Goal: Task Accomplishment & Management: Use online tool/utility

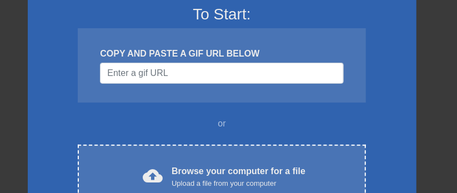
scroll to position [119, 0]
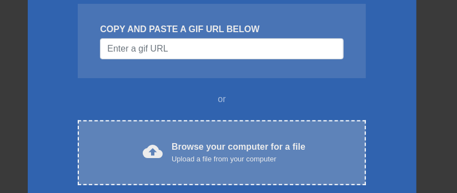
click at [198, 152] on div "Browse your computer for a file Upload a file from your computer" at bounding box center [239, 153] width 134 height 24
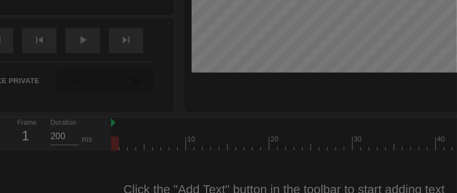
scroll to position [44, 0]
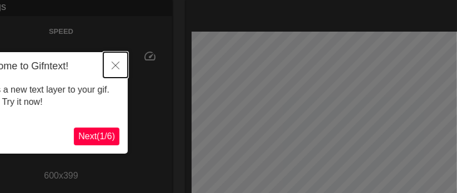
click at [116, 63] on icon "Close" at bounding box center [116, 66] width 8 height 8
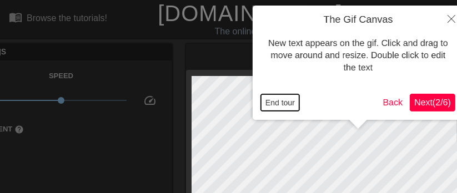
click at [279, 101] on button "End tour" at bounding box center [280, 102] width 38 height 17
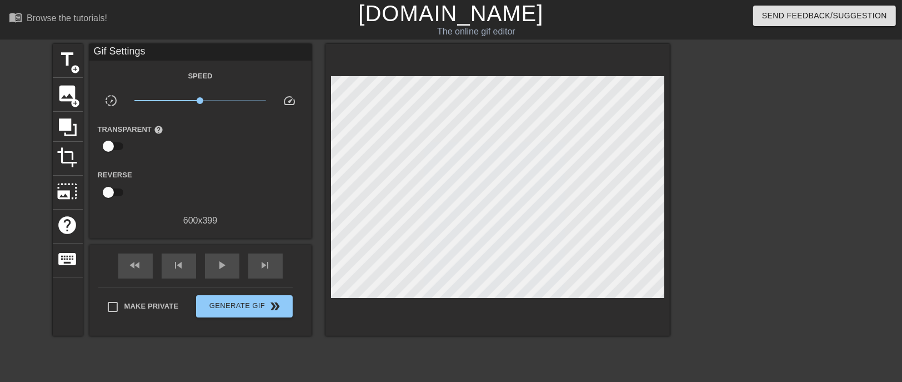
click at [22, 154] on div "title add_circle image add_circle crop photo_size_select_large help keyboard Gi…" at bounding box center [451, 210] width 902 height 333
click at [18, 132] on div "title add_circle image add_circle crop photo_size_select_large help keyboard Gi…" at bounding box center [451, 210] width 902 height 333
drag, startPoint x: 69, startPoint y: 58, endPoint x: 3, endPoint y: 171, distance: 130.7
click at [71, 58] on span "title" at bounding box center [67, 59] width 21 height 21
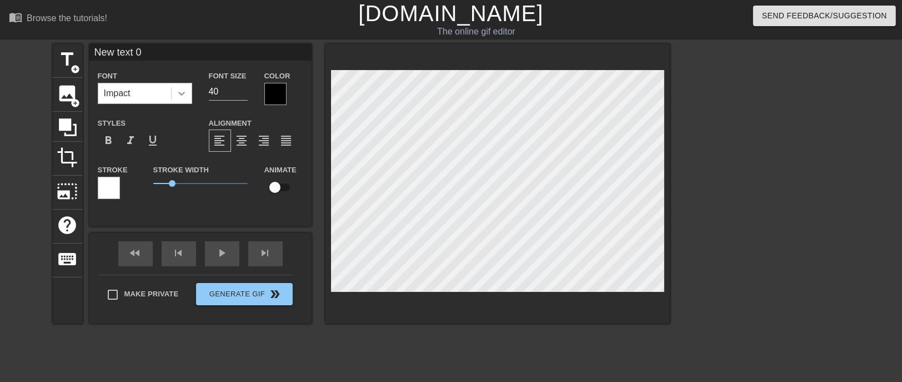
click at [182, 96] on icon at bounding box center [181, 94] width 7 height 4
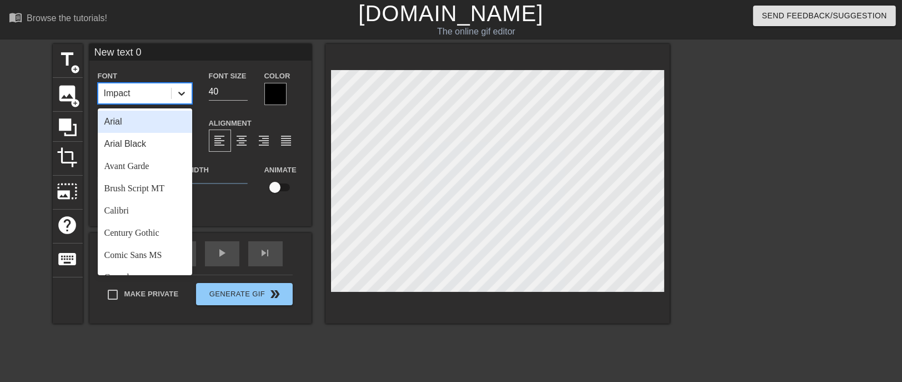
click at [180, 89] on icon at bounding box center [181, 93] width 11 height 11
click at [131, 118] on div "Arial" at bounding box center [145, 122] width 94 height 22
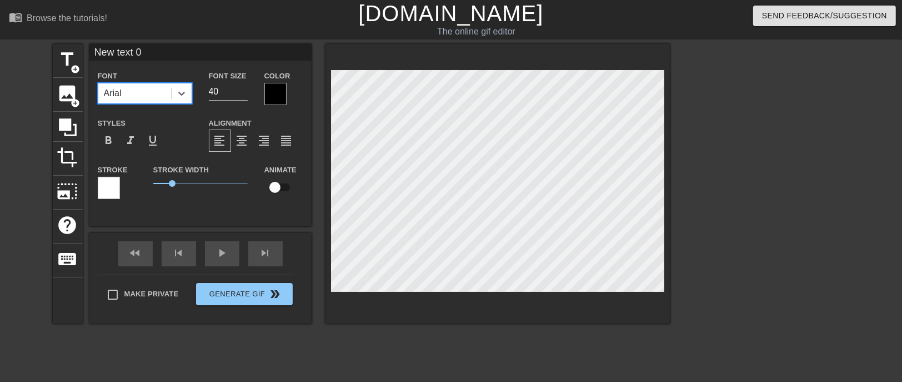
click at [273, 84] on div at bounding box center [275, 94] width 22 height 22
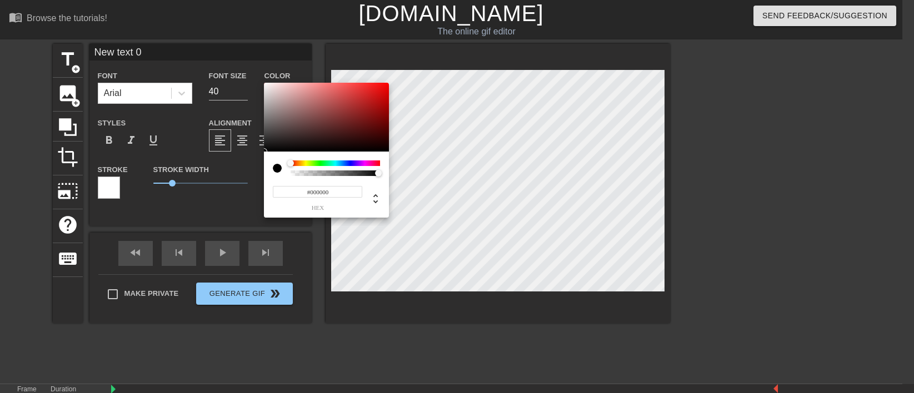
click at [308, 163] on div at bounding box center [335, 164] width 89 height 6
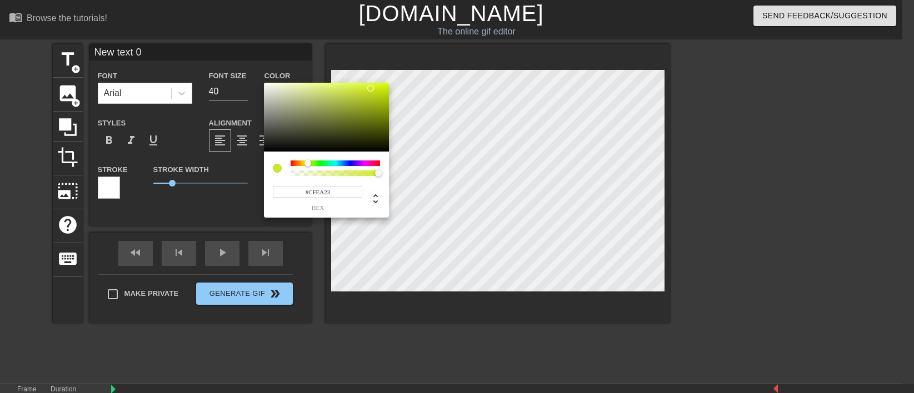
click at [370, 88] on div at bounding box center [326, 117] width 125 height 69
click at [375, 117] on div at bounding box center [326, 117] width 125 height 69
type input "#AFC325"
click at [365, 99] on div at bounding box center [326, 117] width 125 height 69
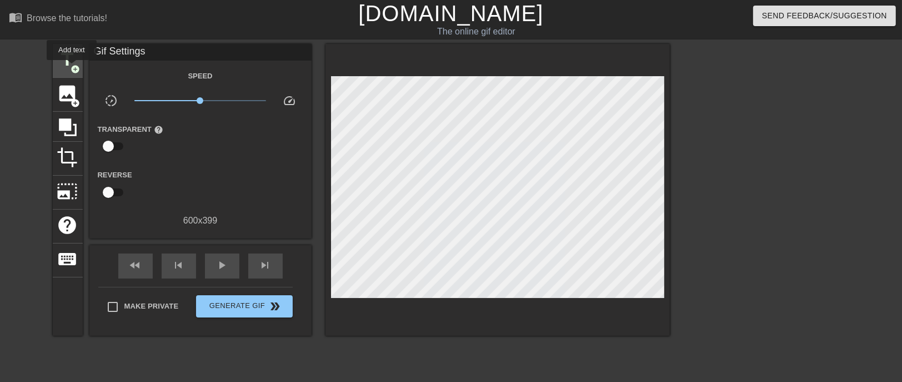
click at [72, 68] on span "add_circle" at bounding box center [75, 68] width 9 height 9
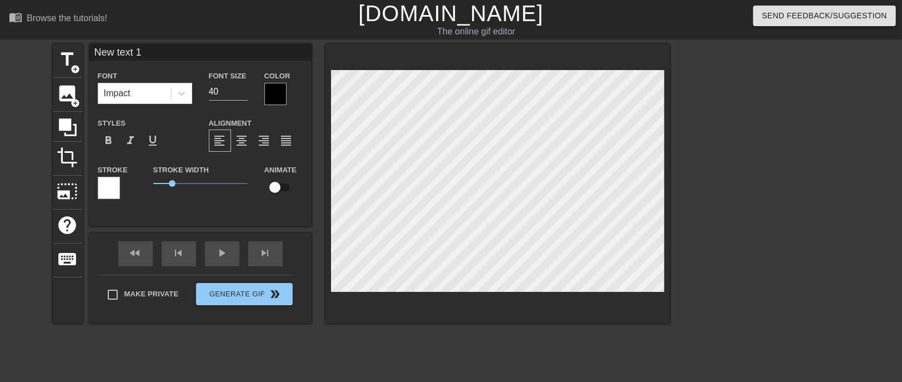
click at [113, 186] on div at bounding box center [109, 188] width 22 height 22
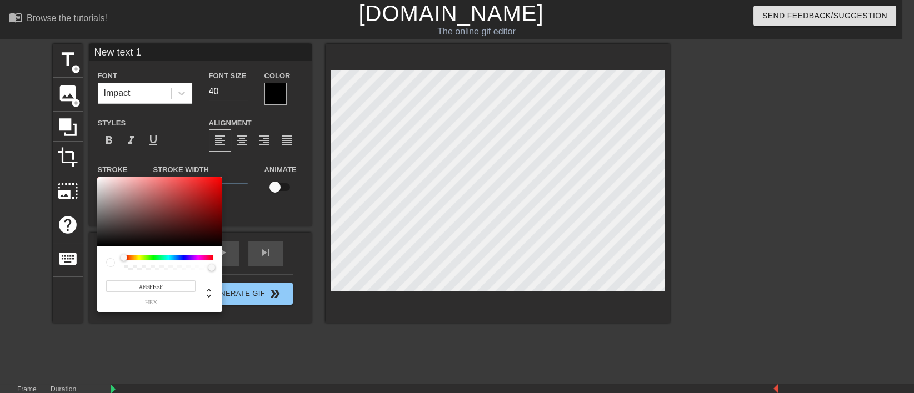
type input "#1E1B1B"
click at [110, 193] on div at bounding box center [159, 211] width 125 height 69
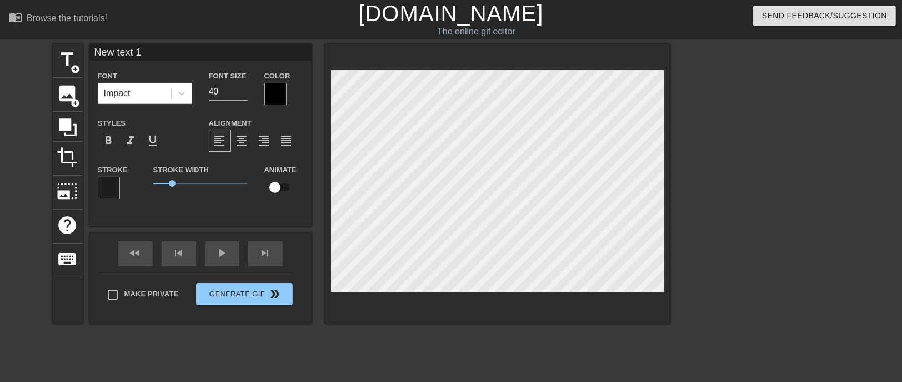
click at [365, 193] on div "title add_circle image add_circle crop photo_size_select_large help keyboard Ne…" at bounding box center [361, 210] width 617 height 333
click at [105, 188] on div at bounding box center [109, 188] width 22 height 22
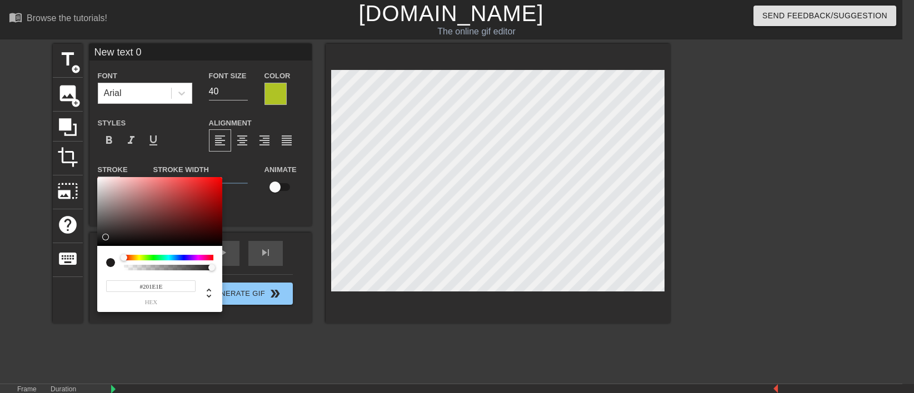
click at [106, 193] on div at bounding box center [159, 211] width 125 height 69
type input "#161515"
click at [101, 193] on div at bounding box center [159, 211] width 125 height 69
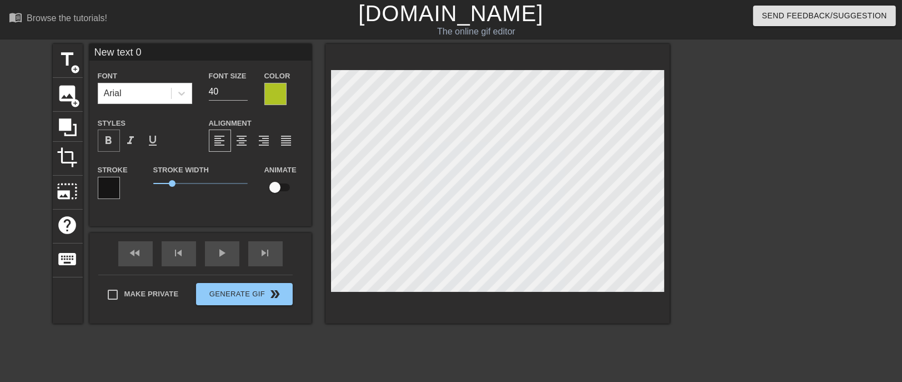
click at [109, 143] on span "format_bold" at bounding box center [108, 140] width 13 height 13
type input "27"
click at [243, 93] on input "27" at bounding box center [228, 92] width 39 height 18
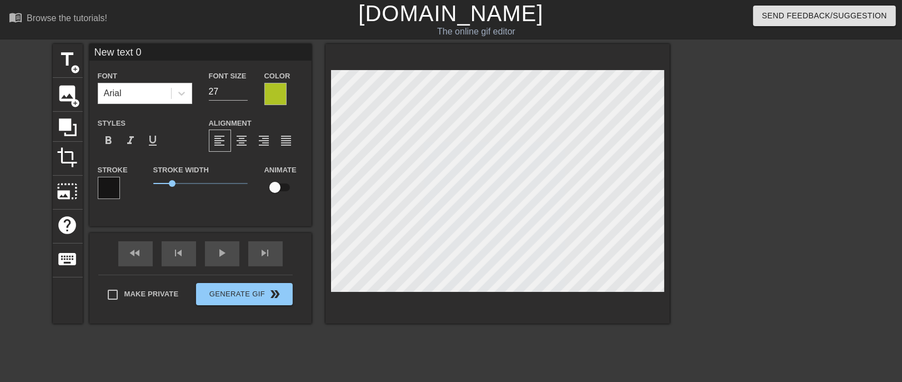
type input "New text0"
type textarea "New text0"
type input "New tex0"
type textarea "New tex0"
type input "New te0"
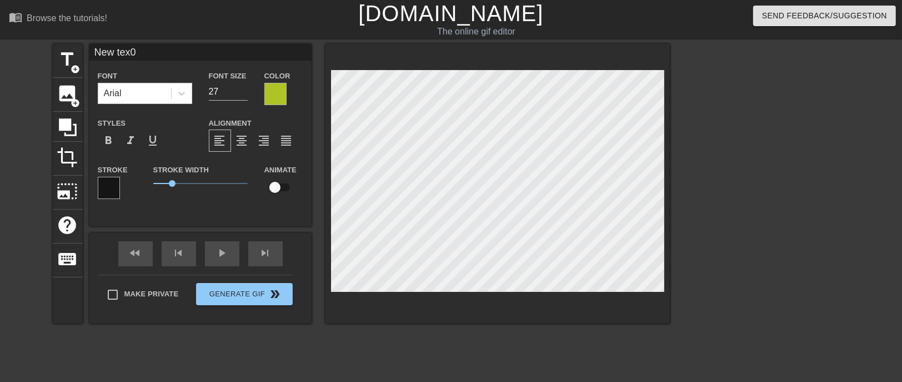
type textarea "New te0"
type input "New t0"
type textarea "New t0"
type input "New 0"
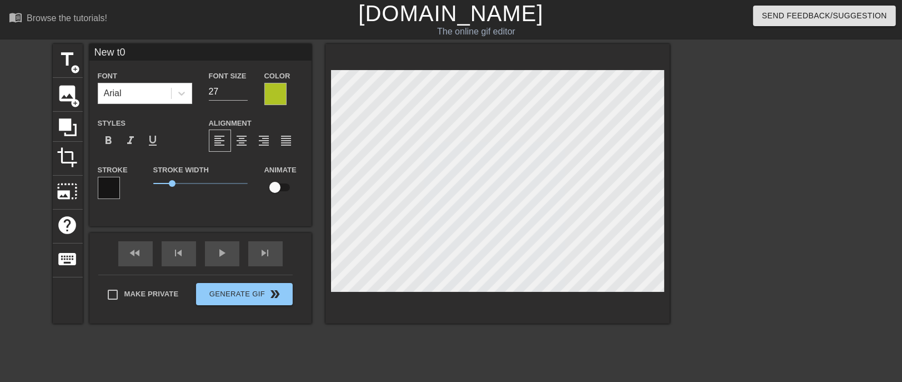
type textarea "New 0"
type input "New0"
type textarea "New0"
type input "Ne0"
type textarea "Ne0"
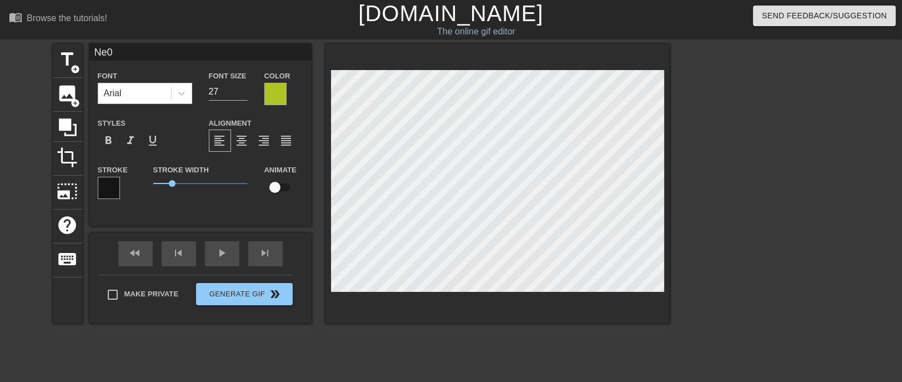
scroll to position [0, 0]
type input "N0"
type textarea "N0"
type input "0"
type textarea "0"
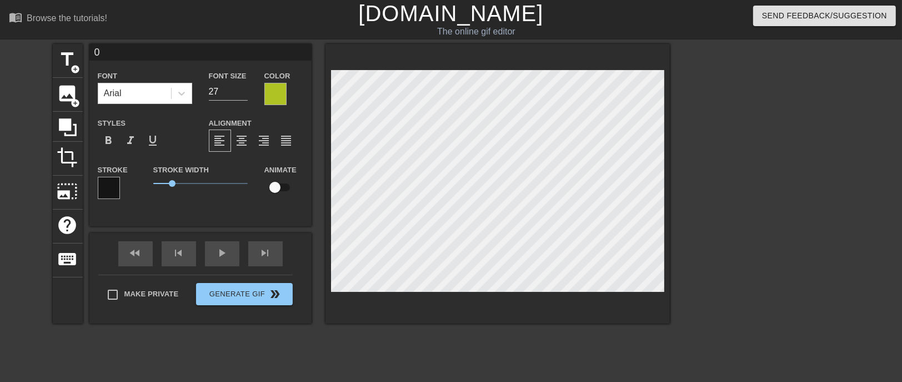
click at [123, 49] on input "0" at bounding box center [200, 52] width 222 height 17
paste input "No, hubby..You are not allowed to see his face..Because he is one of your into …"
type input "No, hubby..You are not allowed to see his face..Because he is one of your into …"
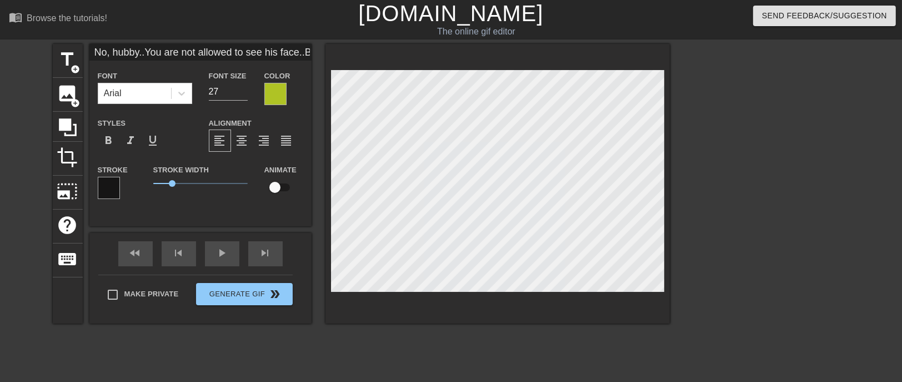
click at [147, 49] on input "No, hubby..You are not allowed to see his face..Because he is one of your into …" at bounding box center [200, 52] width 222 height 17
click at [146, 48] on input "No, hubby..You are not allowed to see his face..Because he is one of your into …" at bounding box center [200, 52] width 222 height 17
click at [327, 134] on div at bounding box center [498, 183] width 344 height 279
click at [278, 121] on div "title add_circle image add_circle crop photo_size_select_large help keyboard No…" at bounding box center [361, 183] width 617 height 279
click at [262, 137] on div "title add_circle image add_circle crop photo_size_select_large help keyboard No…" at bounding box center [361, 183] width 617 height 279
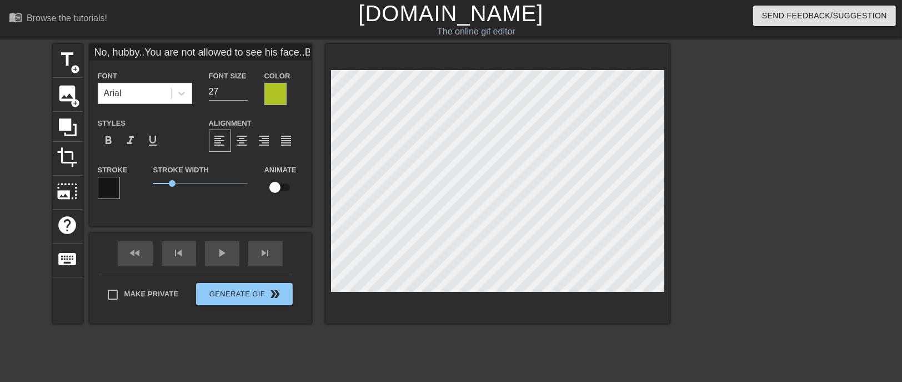
click at [208, 153] on div "title add_circle image add_circle crop photo_size_select_large help keyboard No…" at bounding box center [361, 183] width 617 height 279
click at [318, 127] on div "title add_circle image add_circle crop photo_size_select_large help keyboard No…" at bounding box center [361, 183] width 617 height 279
click at [312, 125] on div "title add_circle image add_circle crop photo_size_select_large help keyboard No…" at bounding box center [361, 183] width 617 height 279
click at [233, 146] on div "title add_circle image add_circle crop photo_size_select_large help keyboard No…" at bounding box center [361, 183] width 617 height 279
click at [318, 143] on div "title add_circle image add_circle crop photo_size_select_large help keyboard No…" at bounding box center [361, 183] width 617 height 279
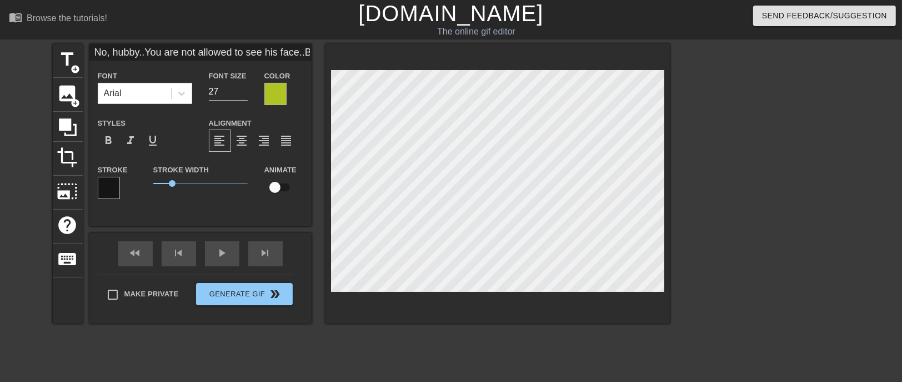
scroll to position [0, 51]
type input "No, hubby..You are not allowed to see his face..Because he is one of your into …"
type textarea "No, hubby..You are not allowed to see his face..Because he is one of your into …"
type input "No, hubby..You are not allowed to see his face..Because he is one of your into …"
type textarea "No, hubby..You are not allowed to see his face..Because he is one of your into …"
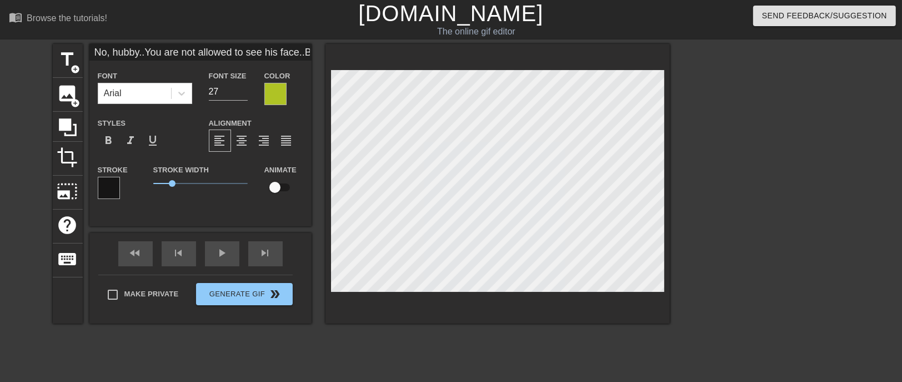
type input "No, hubby..You are not allowed to see his face..Because he is one of your into …"
type textarea "No, hubby..You are not allowed to see his face..Because he is one of your into …"
type input "No, hubby..You are not allowed to see his face..Because he is one of your into …"
type textarea "No, hubby..You are not allowed to see his face..Because he is one of your into …"
type input "No, hubby..You are not allowed to see his face..Because he is one of your into …"
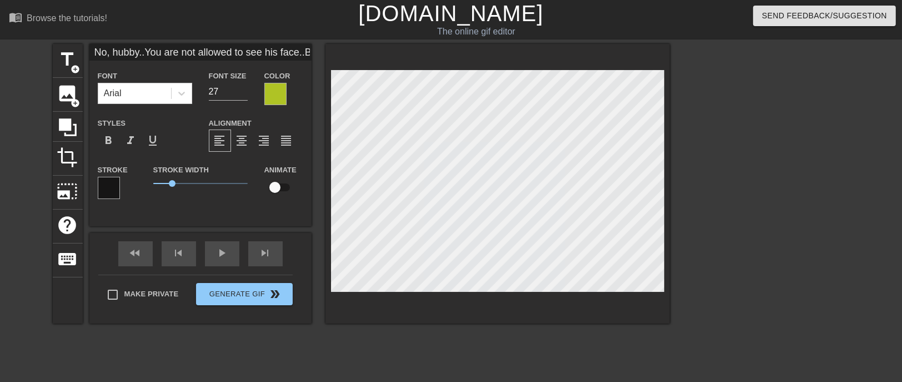
type textarea "No, hubby..You are not allowed to see his face..Because he is one of your into …"
type input "No, hubby..You are not allowed to see his face..Because he is one of your into …"
type textarea "No, hubby..You are not allowed to see his face..Because he is one of your into …"
type input "No, hubby..You are not allowed to see his face..Because he is one of your into …"
type textarea "No, hubby..You are not allowed to see his face..Because he is one of your into …"
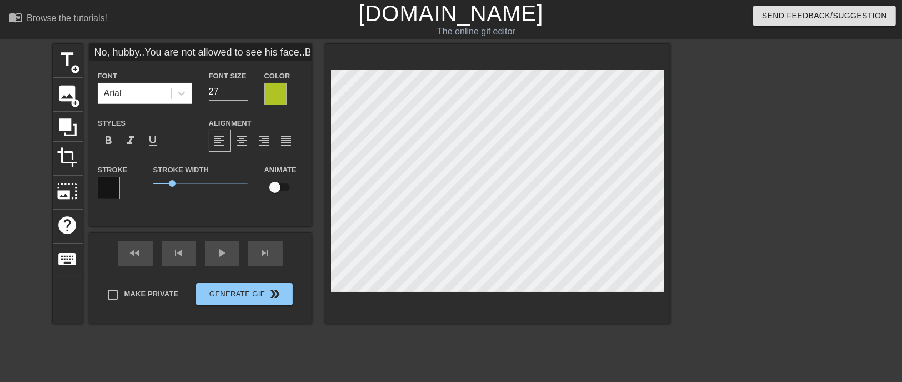
type input "No, hubby..You are not allowed to see his face..Because he is one of your into …"
type textarea "No, hubby..You are not allowed to see his face..Because he is one of your into …"
type input "No, hubby..You are not allowed to see his face..Because he is one of your into …"
type textarea "No, hubby..You are not allowed to see his face..Because he is one of your into …"
type input "No, hubby..You are not allowed to see his face..Because he is one of your into …"
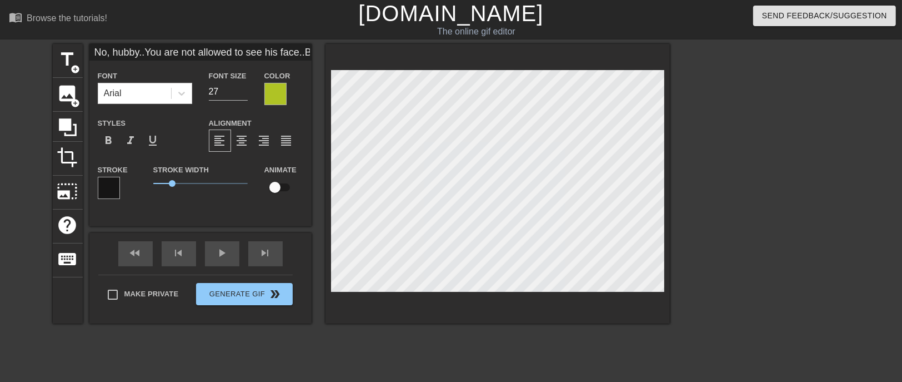
type textarea "No, hubby..You are not allowed to see his face..Because he is one of your into …"
type input "No, hubby..You are not allowed to see his face..Because he is one of your into …"
type textarea "No, hubby..You are not allowed to see his face..Because he is one of your into …"
type input "No, hubby..You are not allowed to see his face..Because he is one of your into …"
type textarea "No, hubby..You are not allowed to see his face..Because he is one of your into …"
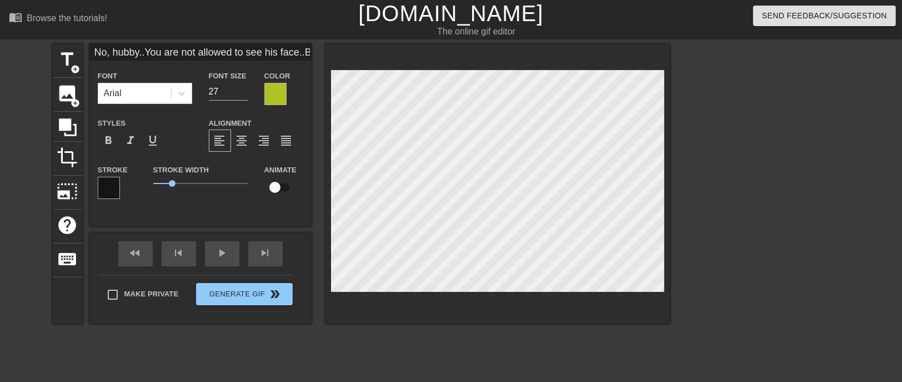
type input "No, hubby..You are not allowed to see his face..Because he is one of your into …"
type textarea "No, hubby..You are not allowed to see his face..Because he is one of your into …"
type input "No, hubby..You are not allowed to see his face..Because he is one of your into …"
type textarea "No, hubby..You are not allowed to see his face..Because he is one of your into …"
type input "No, hubby..You are not allowed to see his face..Because he is one of your into …"
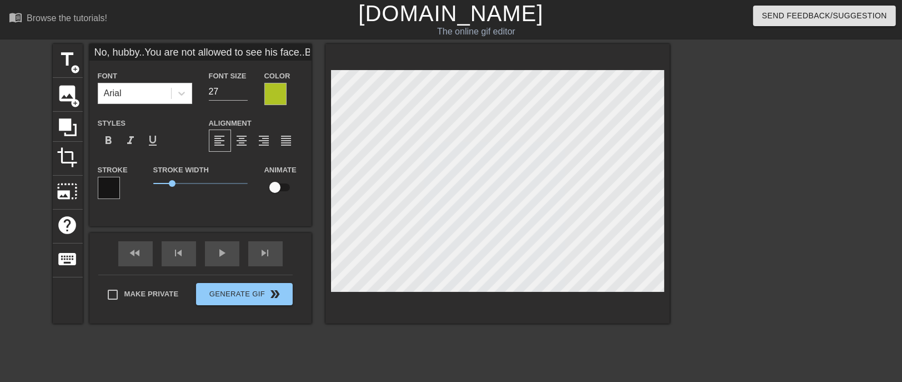
type textarea "No, hubby..You are not allowed to see his face..Because he is one of your into …"
type input "No, hubby..You are not allowed to see his face..Because he is one of your into …"
type textarea "No, hubby..You are not allowed to see his face..Because he is one of your into …"
type input "No, hubby..You are not allowed to see his face..Because he is one of your into …"
type textarea "No, hubby..You are not allowed to see his face..Because he is one of your into …"
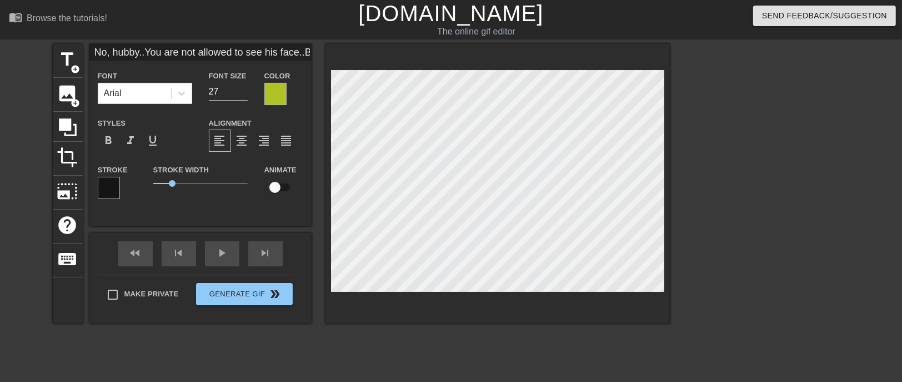
type input "No, hubby..You are not allowed to see his face..Because he is one of your into …"
type textarea "No, hubby..You are not allowed to see his face..Because he is one of your into …"
type input "No, hubby..You are not allowed to see his face..Because he is one of your into …"
type textarea "No, hubby..You are not allowed to see his face..Because he is one of your into …"
type input "No, hubby..You are not allowed to see his face..Because he is one of your into …"
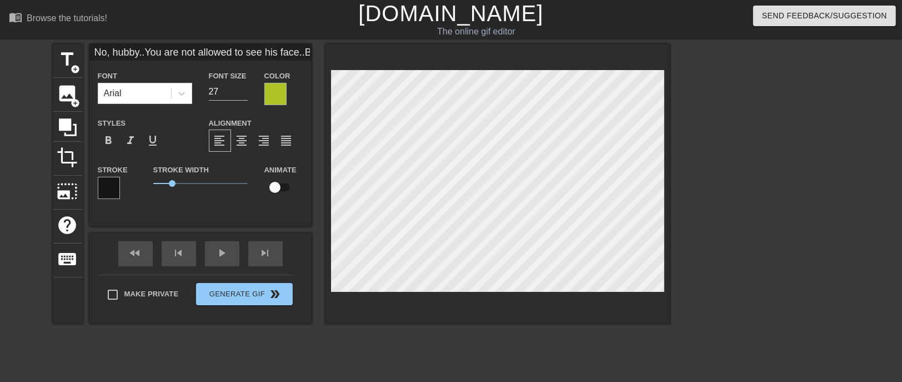
type textarea "No, hubby..You are not allowed to see his face..Because he is one of your into …"
type input "No, hubby..You are not allowed to see his face..Because he is one of your into …"
type textarea "No, hubby..You are not allowed to see his face..Because he is one of your into …"
type input "No, hubby..You are not allowed to see his face..Because he is one of your into …"
type textarea "No, hubby..You are not allowed to see his face..Because he is one of your into …"
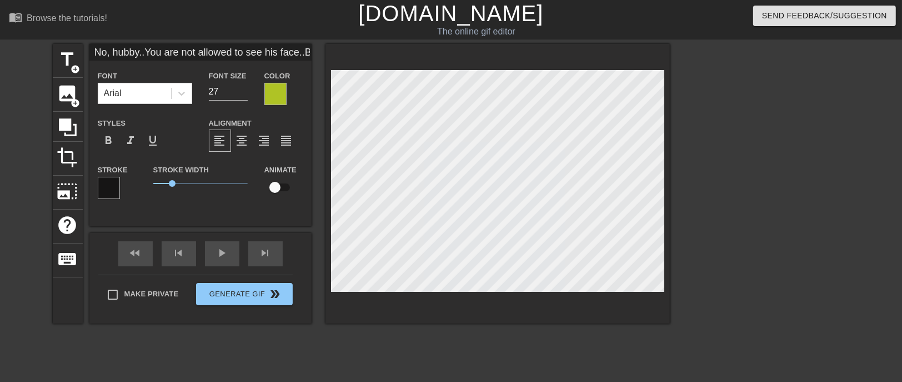
type input "No, hubby..You are not allowed to see his face..Because he is one of your into …"
type textarea "No, hubby..You are not allowed to see his face..Because he is one of your into …"
type input "No, hubby..You are not allowed to see his face..Because he is one of your into …"
type textarea "No, hubby..You are not allowed to see his face..Because he is one of your into …"
type input "No, hubby..You are not allowed to see his face..Because he is one of your into …"
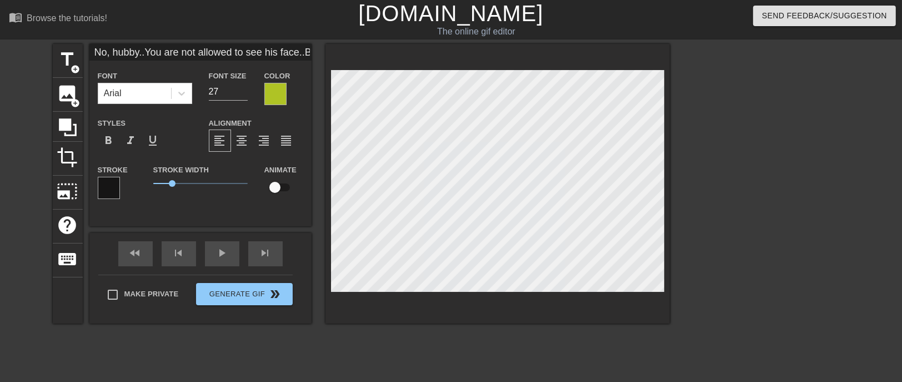
type textarea "No, hubby..You are not allowed to see his face..Because he is one of your into …"
type input "No, hubby..You are not allowed to see his face..Because he is one of your into …"
type textarea "No, hubby..You are not allowed to see his face..Because he is one of your into …"
type input "No, hubby..You are not allowed to see his face..Because he is one of your into …"
type textarea "No, hubby..You are not allowed to see his face..Because he is one of your into …"
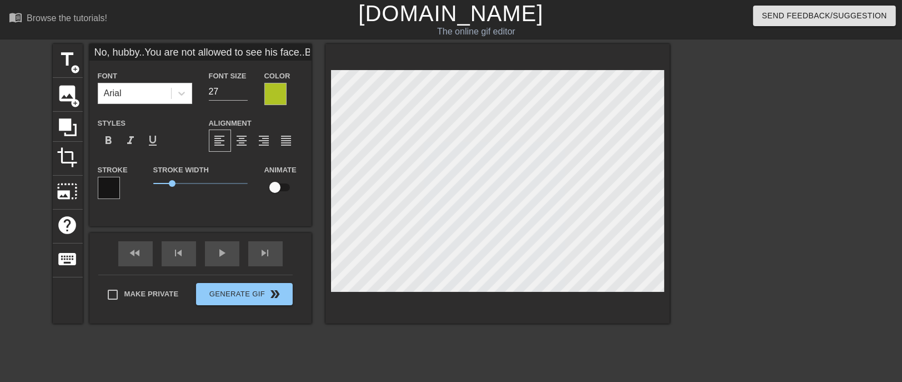
type input "No, hubby..You are not allowed to see his face..Because he is one of your into …"
type textarea "No, hubby..You are not allowed to see his face..Because he is one of your into …"
type input "No, hubby..You are not allowed to see his face..Because he is one of your into …"
type textarea "No, hubby..You are not allowed to see his face..Because he is one of your into …"
type input "No, hubby..You are not allowed to see his face..Because he is one of your into …"
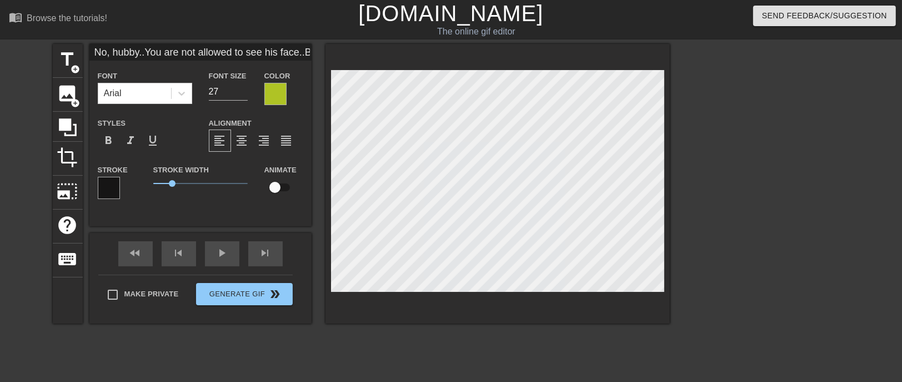
type textarea "No, hubby..You are not allowed to see his face..Because he is one of your into …"
type input "No, hubby..You are not allowed to see his face..Because he is one of your into …"
type textarea "No, hubby..You are not allowed to see his face..Because he is one of your into …"
type input "No, hubby..You are not allowed to see his face..Because he is one of your into …"
type textarea "No, hubby..You are not allowed to see his face..Because he is one of your into …"
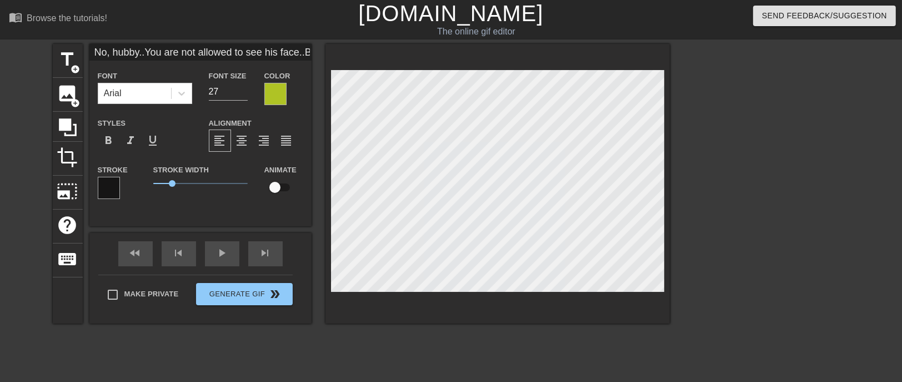
type input "No, hubby..You are not allowed to see his face..Because he is one of your into …"
type textarea "No, hubby..You are not allowed to see his face..Because he is one of your into …"
type input "No, hubby..You are not allowed to see his face..Because he is one of your into …"
type textarea "No, hubby..You are not allowed to see his face..Because he is one of your into …"
type input "No, hubby..You are not allowed to see his face..Because he is one of your into …"
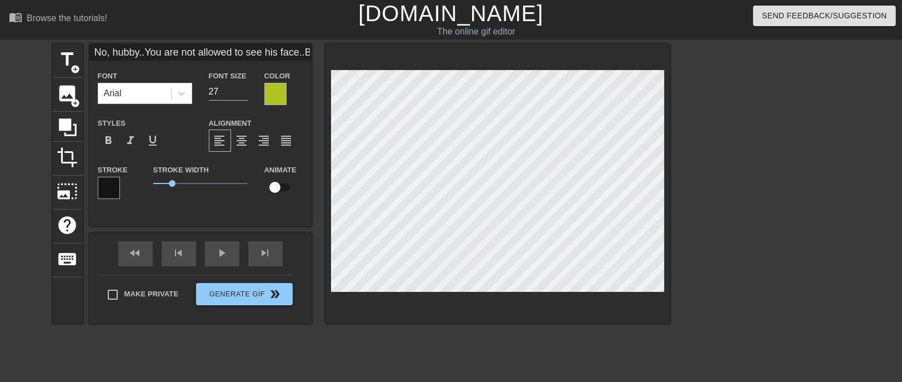
type textarea "No, hubby..You are not allowed to see his face..Because he is one of your into …"
type input "No, hubby..You are not allowed to see his face..Because he is one of your into …"
type textarea "No, hubby..You are not allowed to see his face..Because he is one of your into …"
type input "No, hubby..You are not allowed to see his face..Because he is one of your into …"
type textarea "No, hubby..You are not allowed to see his face..Because he is one of your into …"
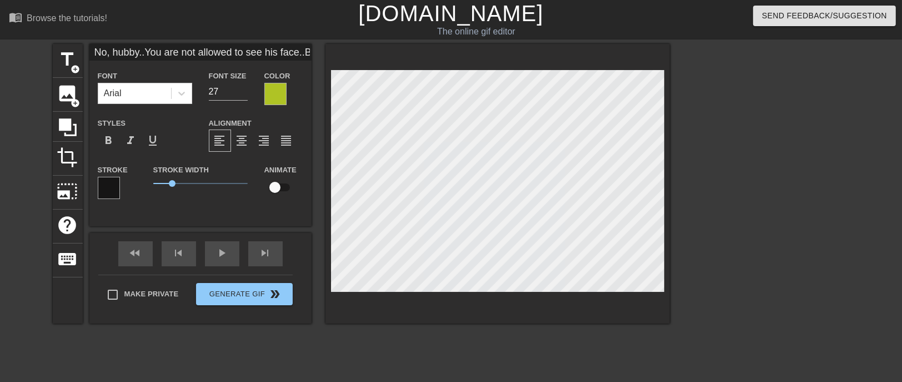
type input "No, hubby..You are not allowed to see his face..Because he is one of your into …"
type textarea "No, hubby..You are not allowed to see his face..Because he is one of your into …"
type input "No, hubby..You are not allowed to see his face..Because he is one of your into …"
type textarea "No, hubby..You are not allowed to see his face..Because he is one of your into …"
type input "No, hubby..You are not allowed to see his face..Because he is one of your into …"
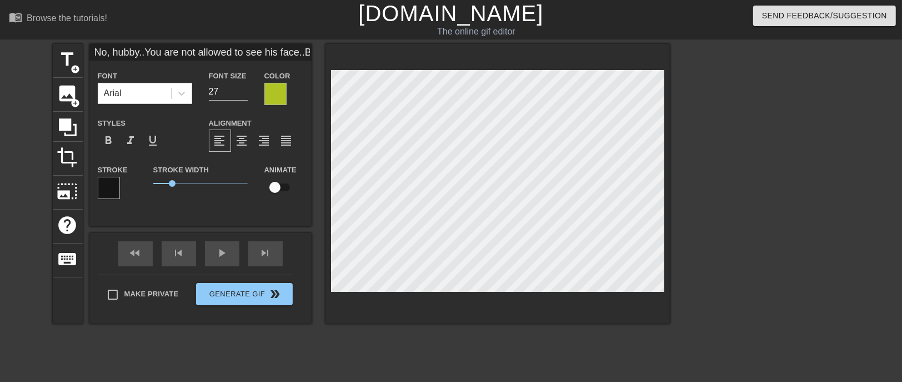
type textarea "No, hubby..You are not allowed to see his face..Because he is one of your into …"
type input "No, hubby..You are not allowed to see his face..Because he is one of your into …"
type textarea "No, hubby..You are not allowed to see his face..Because he is one of your into …"
type input "No, hubby..You are not allowed to see his face..Because he is one of your into …"
type textarea "No, hubby..You are not allowed to see his face..Because he is one of your into …"
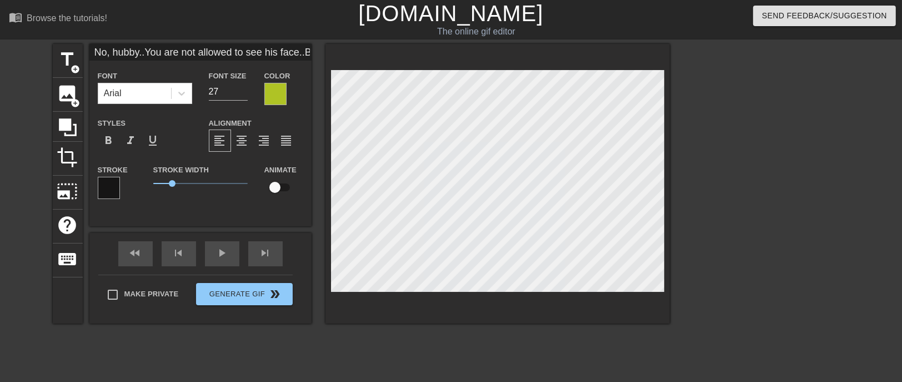
type input "No, hubby..You are not allowed to see his face..Because he is one of your into …"
type textarea "No, hubby..You are not allowed to see his face..Because he is one of your into …"
type input "No, hubby..You are not allowed to see his face..Because he is one of your into …"
type textarea "No, hubby..You are not allowed to see his face..Because he is one of your into …"
type input "No, hubby..You are not allowed to see his face..Because he is one of your into …"
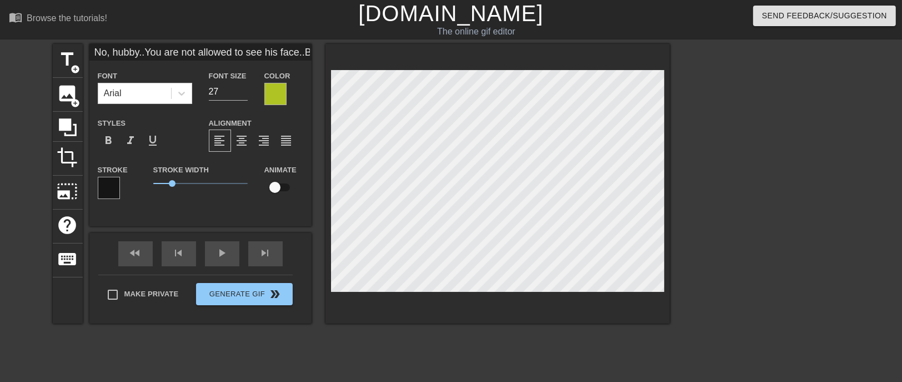
type textarea "No, hubby..You are not allowed to see his face..Because he is one of your into …"
type input "No, hubby..You are not allowed to see his face..Because he is one of your into …"
type textarea "No, hubby..You are not allowed to see his face..Because he is one of your into …"
type input "No, hubby..You are not allowed to see his face..Because he is one of your into …"
type textarea "No, hubby..You are not allowed to see his face..Because he is one of your into …"
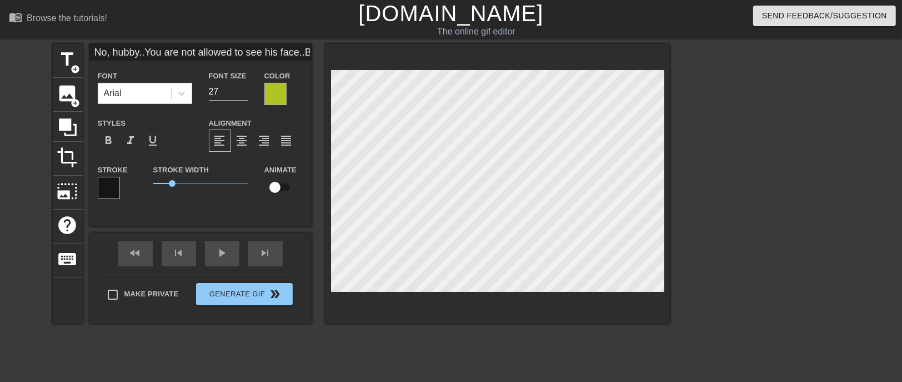
type input "No, hubby..You are not allowed to see his face..Because he is one of your into …"
type textarea "No, hubby..You are not allowed to see his face..Because he is one of your into …"
type input "No, hubby..You are not allowed to see his face..Because he is one of your into …"
type textarea "No, hubby..You are not allowed to see his face..Because he is one of your into …"
type input "No, hubby..You are not allowed to see his face..Because he is one of your into …"
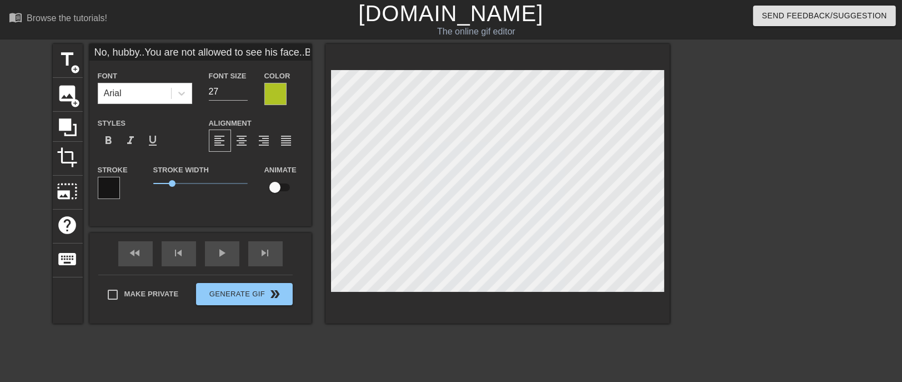
type textarea "No, hubby..You are not allowed to see his face..Because he is one of your into …"
type input "No, hubby..You are not allowed to see his face..Because he is one of your into …"
type textarea "No, hubby..You are not allowed to see his face..Because he is one of your into …"
type input "No, hubby..You are not allowed to see his face..Because he is one of your into …"
type textarea "No, hubby..You are not allowed to see his face..Because he is one of your into …"
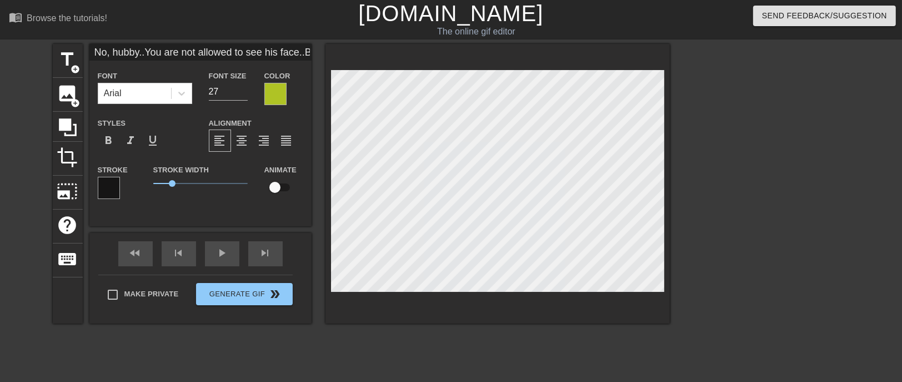
type input "No, hubby..You are not allowed to see his face..Because he is one of your into …"
type textarea "No, hubby..You are not allowed to see his face..Because he is one of your into …"
type input "No, hubby..You are not allowed to see his face..Because he is one of your into …"
type textarea "No, hubby..You are not allowed to see his face..Because he is one of your into …"
type input "No, hubby..You are not allowed to see his face..Because he is one of your into …"
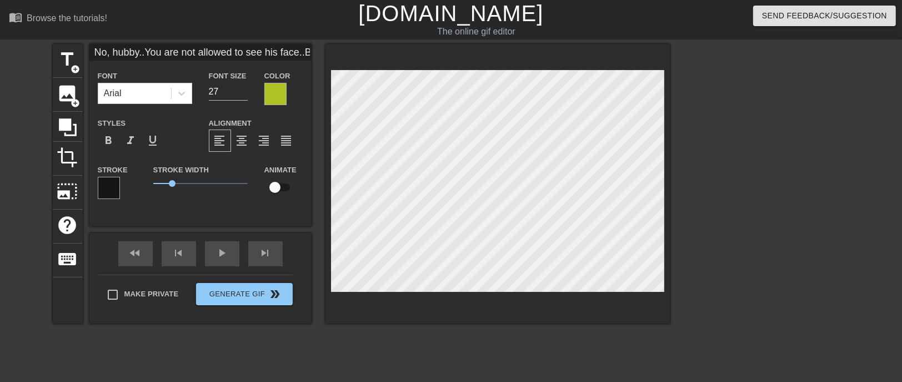
type textarea "No, hubby..You are not allowed to see his face..Because he is one of your into …"
type input "No, hubby..You are not allowed to see his face..Because he is one of your into …"
type textarea "No, hubby..You are not allowed to see his face..Because he is one of your into …"
type input "No, hubby..You are not allowed to see his face..Because he is one of your into …"
type textarea "No, hubby..You are not allowed to see his face..Because he is one of your into …"
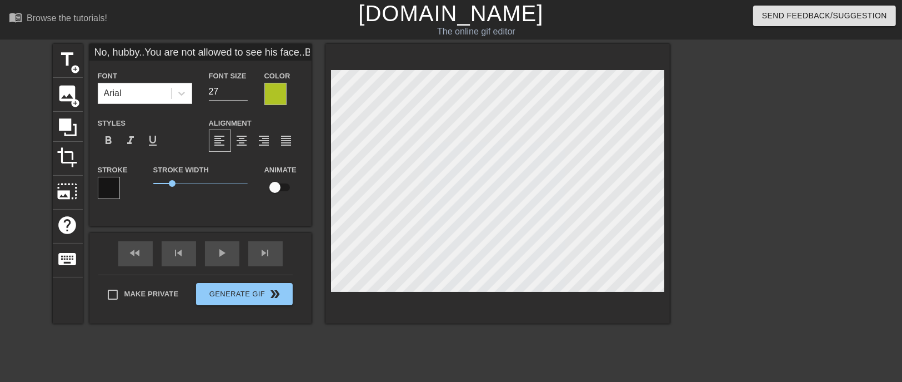
type input "No, hubby..You are not allowed to see his face..Because he is one of your into …"
type textarea "No, hubby..You are not allowed to see his face..Because he is one of your into …"
type input "No, hubby..You are not allowed to see his face..Because he is one of your into …"
type textarea "No, hubby..You are not allowed to see his face..Because he is one of your into …"
type input "No, hubby..You are not allowed to see his face..Because he is one of your into …"
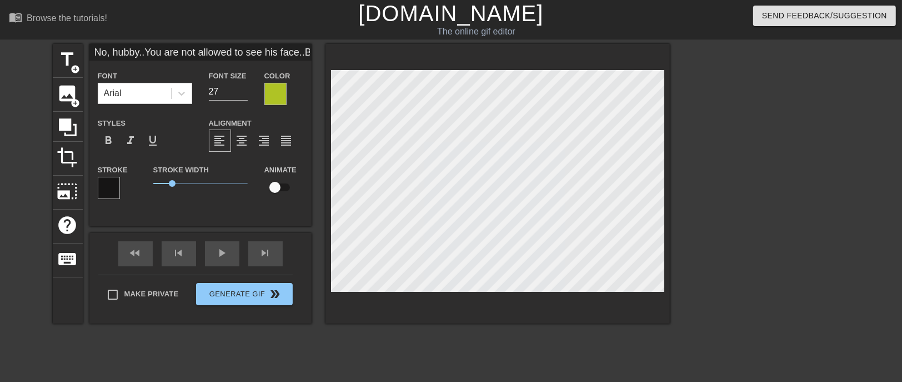
type textarea "No, hubby..You are not allowed to see his face..Because he is one of your into …"
type input "No, hubby..You are not allowed to see his face..Because he is one of your into …"
type textarea "No, hubby..You are not allowed to see his face..Because he is one of your into …"
type input "No, hubby..You are not allowed to see his face..Because he is one of your into …"
type textarea "No, hubby..You are not allowed to see his face..Because he is one of your into …"
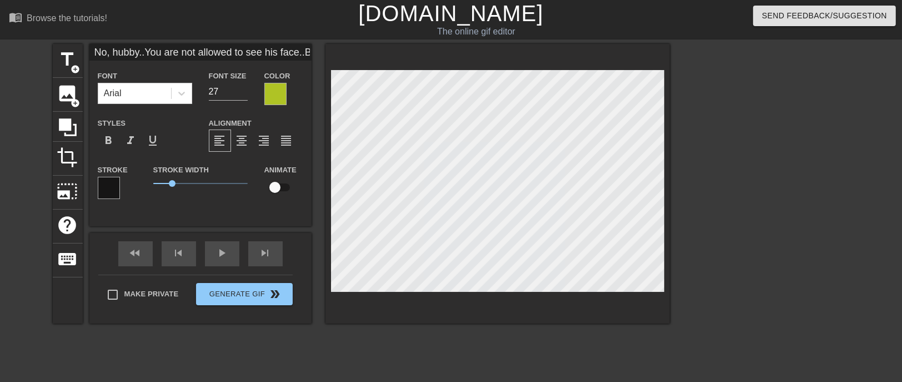
type input "No, hubby..You are not allowed to see his face..Because he is one of your into …"
type textarea "No, hubby..You are not allowed to see his face..Because he is one of your into …"
type input "No, hubby..You are not allowed to see his face..Because he is one of your into …"
type textarea "No, hubby..You are not allowed to see his face..Because he is one of your into …"
type input "No, hubby..You are not allowed to see his face..Because he is one of your into …"
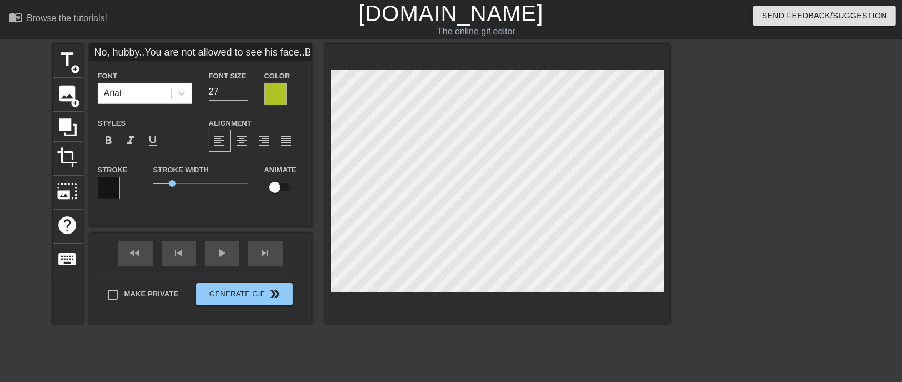
type textarea "No, hubby..You are not allowed to see his face..Because he is one of your into …"
type input "No, hubby..You are not allowed to see his face..Because he is one of your into …"
type textarea "No, hubby..You are not allowed to see his face..Because he is one of your into …"
type input "No, hubby..You are not allowed to see his face..Because he is one of your into …"
type textarea "No, hubby..You are not allowed to see his face..Because he is one of your into …"
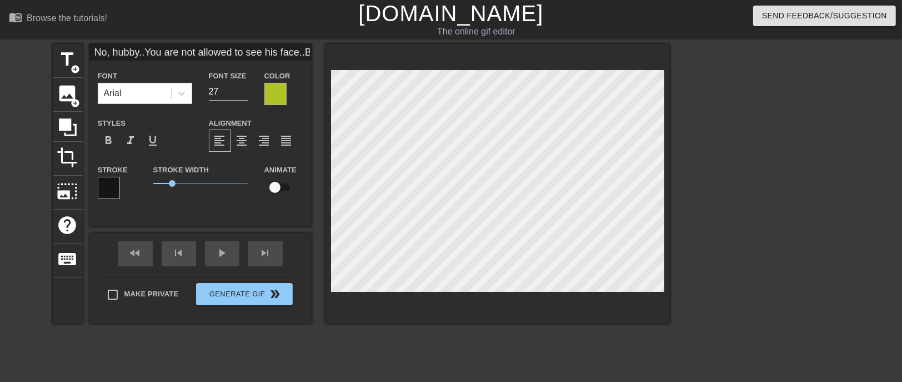
type input "No, hubby..You are not allowed to see his face..Because he is one of your into …"
type textarea "No, hubby..You are not allowed to see his face..Because he is one of your into …"
type input "No, hubby..You are not allowed to see his face..Because he is one of your into …"
type textarea "No, hubby..You are not allowed to see his face..Because he is one of your into …"
type input "No, hubby..You are not allowed to see his face..Because he is one of your into …"
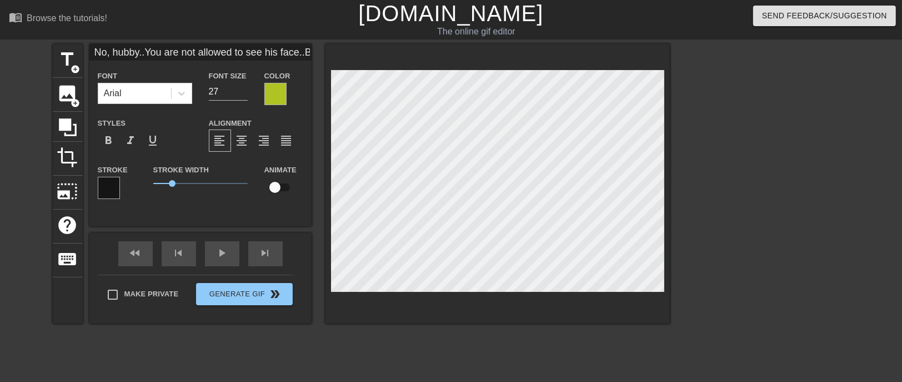
type textarea "No, hubby..You are not allowed to see his face..Because he is one of your into …"
type input "No, hubby..You are not allowed to see his face..Because he is one of your into …"
type textarea "No, hubby..You are not allowed to see his face..Because he is one of your into …"
type input "No, hubby..You are not allowed to see his face..Because he is one of your into …"
type textarea "No, hubby..You are not allowed to see his face..Because he is one of your into …"
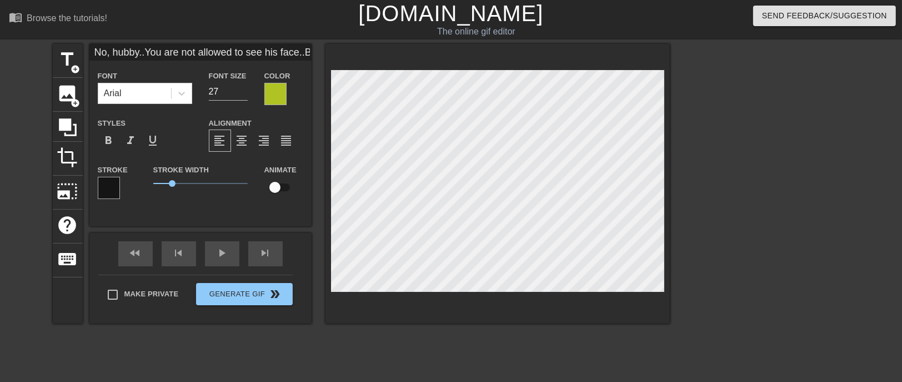
type input "No, hubby..You are not allowed to see his face..Because he is one of your into …"
type textarea "No, hubby..You are not allowed to see his face..Because he is one of your into …"
type input "No, hubby..You are not allowed to see his face..Because he is one of your into …"
type textarea "No, hubby..You are not allowed to see his face..Because he is one of your into …"
type input "No, hubby..You are not allowed to see his face..Because he is one of your into …"
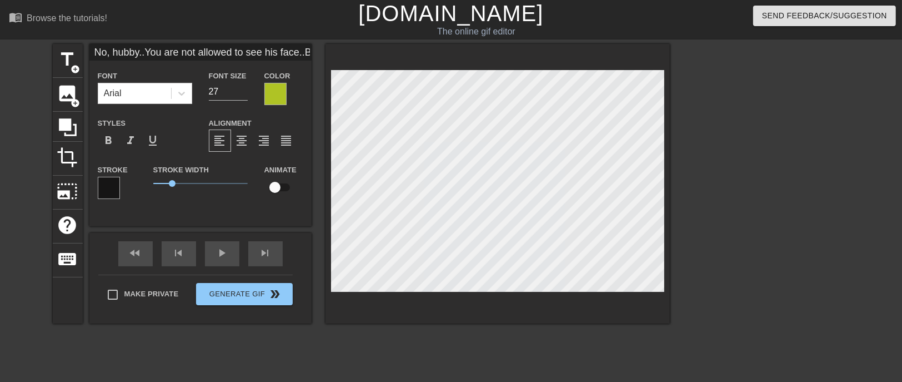
type textarea "No, hubby..You are not allowed to see his face..Because he is one of your into …"
type input "No, hubby..You are not allowed to see his face..Because he is one of your into …"
type textarea "No, hubby..You are not allowed to see his face..Because he is one of your into …"
type input "No, hubby..You are not allowed to see his face..Because he is one of your into …"
type textarea "No, hubby..You are not allowed to see his face..Because he is one of your into …"
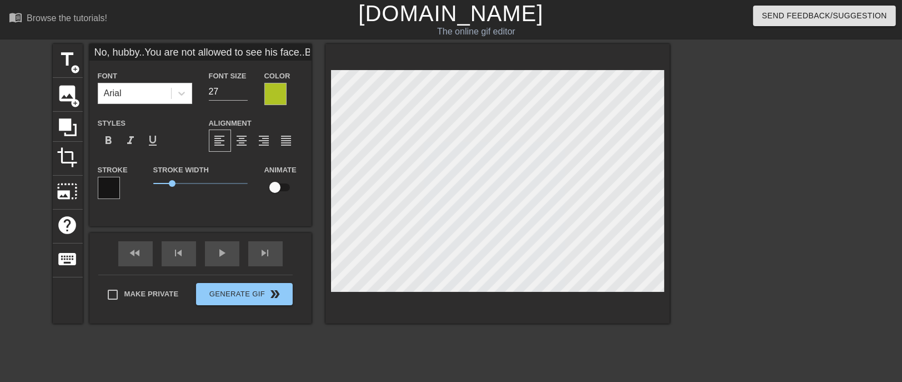
type input "No, hubby..You are not allowed to see his face..Because he is one of your into …"
type textarea "No, hubby..You are not allowed to see his face..Because he is one of your into …"
type input "No, hubby..You are not allowed to see his face..Because he is one of your into …"
type textarea "No, hubby..You are not allowed to see his face..Because he is one of your into …"
type input "No, hubby..You are not allowed to see his face..Because he is one of your into …"
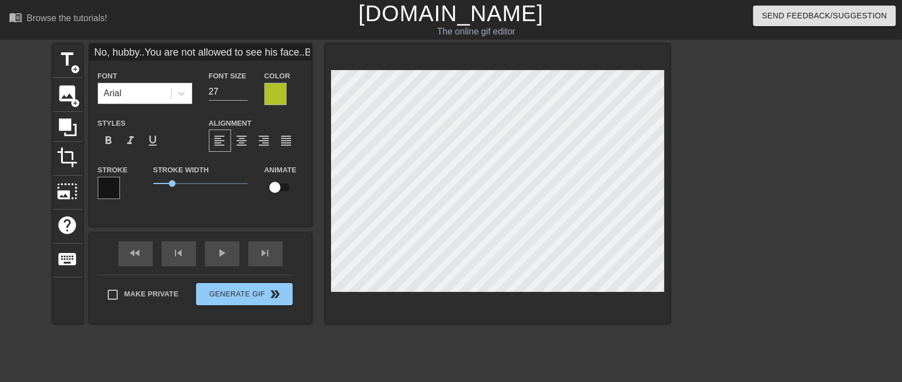
type textarea "No, hubby..You are not allowed to see his face..Because he is one of your into …"
type input "No, hubby..You are not allowed to see his face..Because he is one of your into …"
type textarea "No, hubby..You are not allowed to see his face..Because he is one of your into …"
type input "No, hubby..You are not allowed to see his face..Because he is one of your into …"
type textarea "No, hubby..You are not allowed to see his face..Because he is one of your into …"
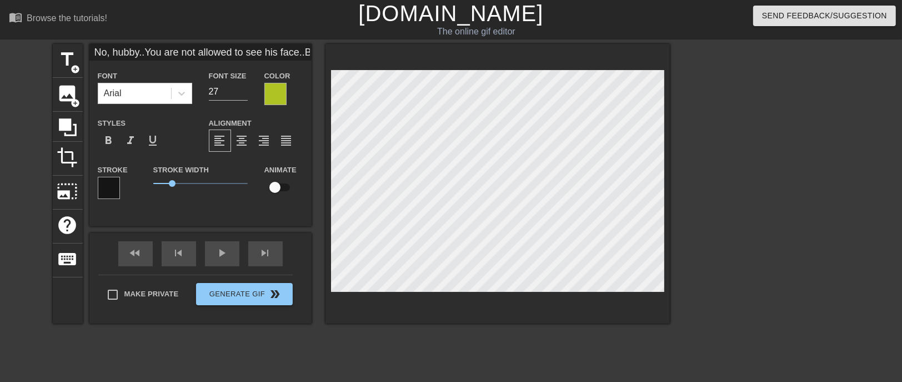
type input "No, hubby..You are not allowed to see his face..Because he is one of your into …"
type textarea "No, hubby..You are not allowed to see his face..Because he is one of your into …"
type input "No, hubby..You are not allowed to see his face..Because he is one of your into …"
type textarea "No, hubby..You are not allowed to see his face..Because he is one of your into …"
type input "No, hubby..You are not allowed to see his face..Because he is one of your into …"
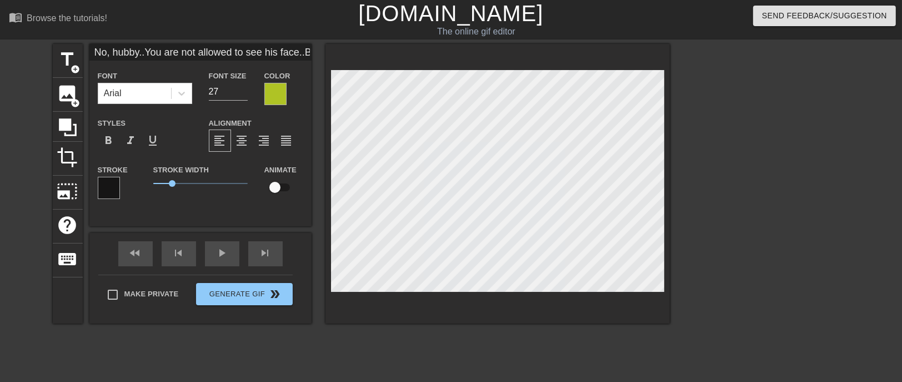
type textarea "No, hubby..You are not allowed to see his face..Because he is one of your into …"
type input "No, hubby..You are not allowed to see his face..Because he is one of your into …"
type textarea "No, hubby..You are not allowed to see his face..Because he is one of your into …"
type input "No, hubby..You are not allowed to see his face..Because he is one of your into …"
type textarea "No, hubby..You are not allowed to see his face..Because he is one of your into …"
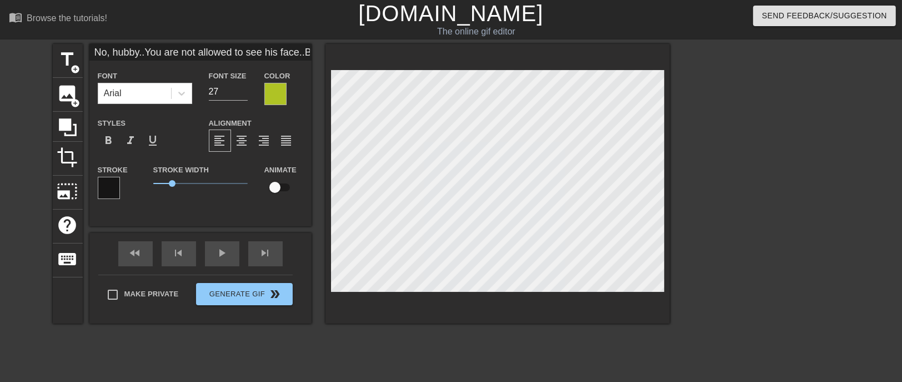
type input "No, hubby..You are not allowed to see his face..Because he is one of your into …"
type textarea "No, hubby..You are not allowed to see his face..Because he is one of your into …"
type input "No, hubby..You are not allowed to see his face..Because he is one of your into …"
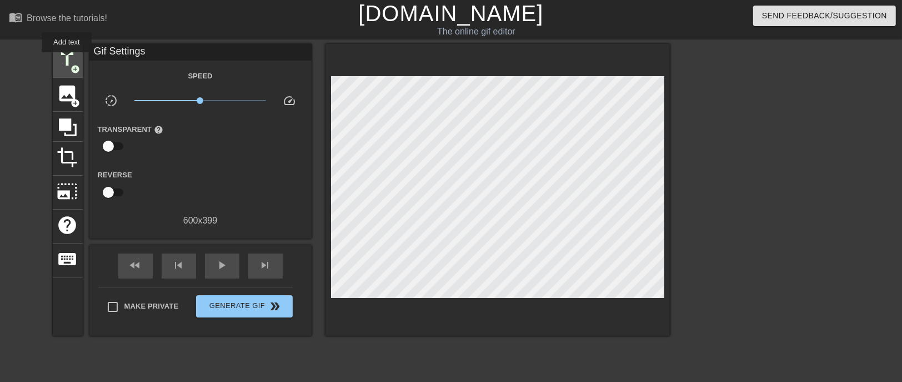
click at [67, 60] on span "title" at bounding box center [67, 59] width 21 height 21
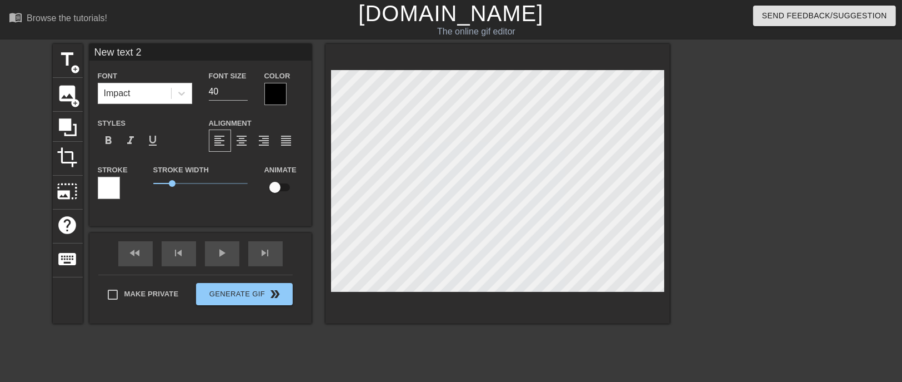
click at [164, 49] on input "New text 2" at bounding box center [200, 52] width 222 height 17
click at [243, 93] on input "17" at bounding box center [228, 92] width 39 height 18
paste input "No, hubby..You are not allowed to see his face..Because he is one of your into …"
click at [162, 48] on input "No, hubby..You are not allowed to see his face..Because he is one of your into …" at bounding box center [200, 52] width 222 height 17
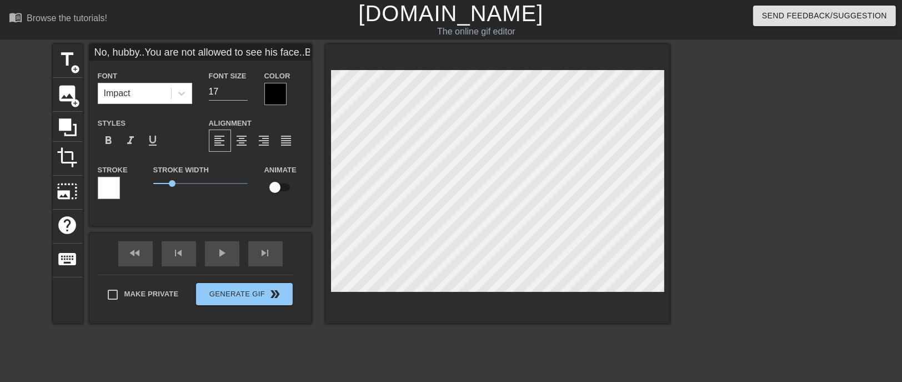
scroll to position [2, 1]
click at [241, 88] on input "18" at bounding box center [228, 92] width 39 height 18
click at [242, 89] on input "19" at bounding box center [228, 92] width 39 height 18
click at [242, 89] on input "20" at bounding box center [228, 92] width 39 height 18
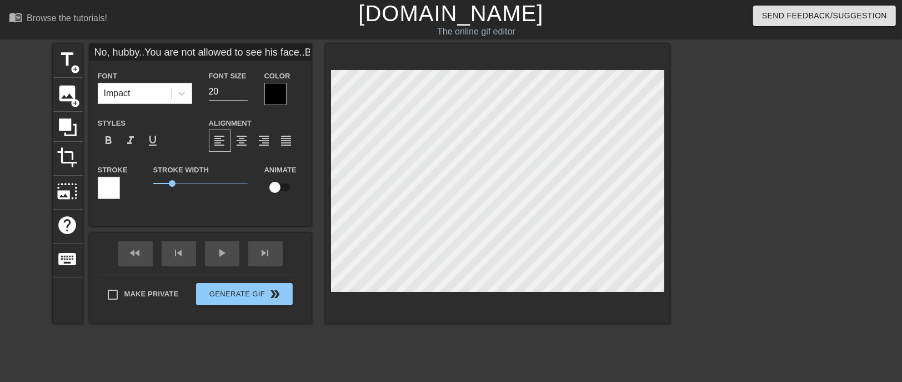
click at [274, 91] on div at bounding box center [275, 94] width 22 height 22
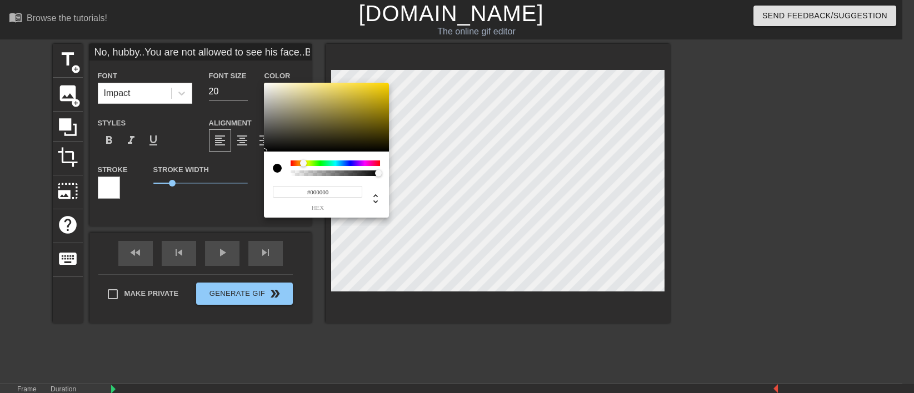
click at [303, 162] on div at bounding box center [335, 164] width 89 height 6
click at [369, 93] on div at bounding box center [326, 117] width 125 height 69
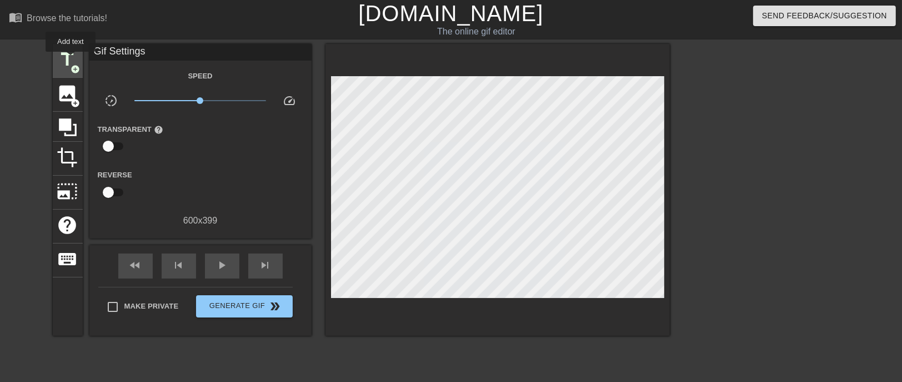
click at [71, 59] on span "title" at bounding box center [67, 59] width 21 height 21
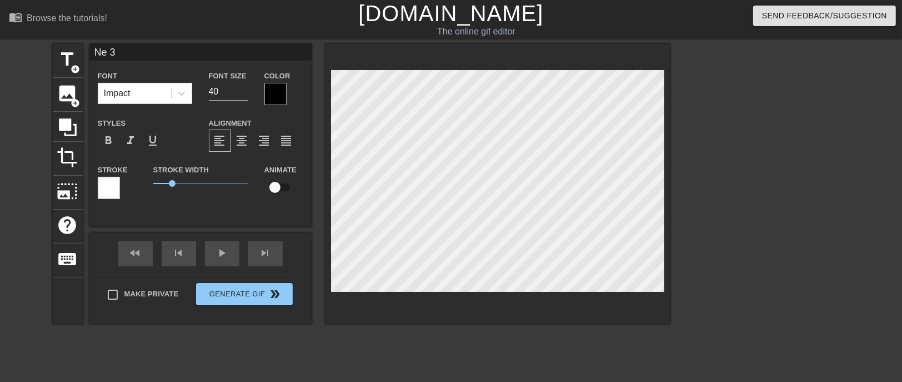
scroll to position [0, 0]
click at [115, 184] on div at bounding box center [109, 188] width 22 height 22
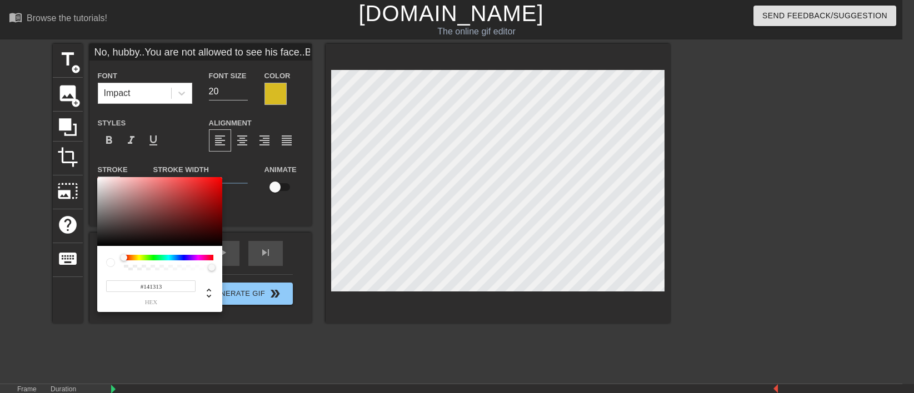
click at [101, 193] on div at bounding box center [159, 211] width 125 height 69
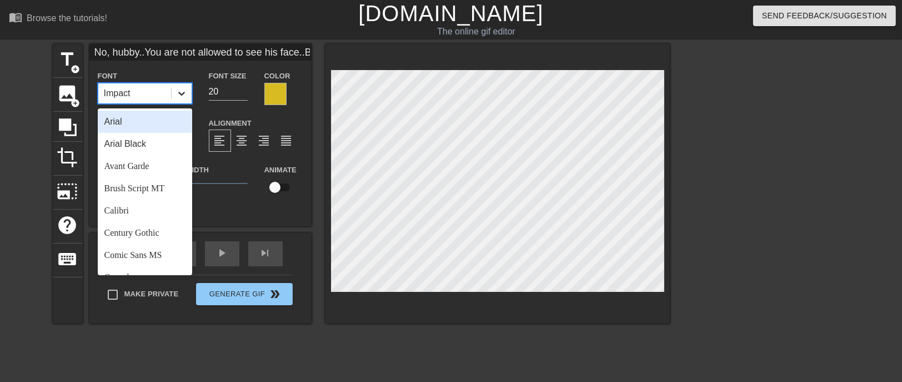
click at [183, 93] on icon at bounding box center [181, 93] width 11 height 11
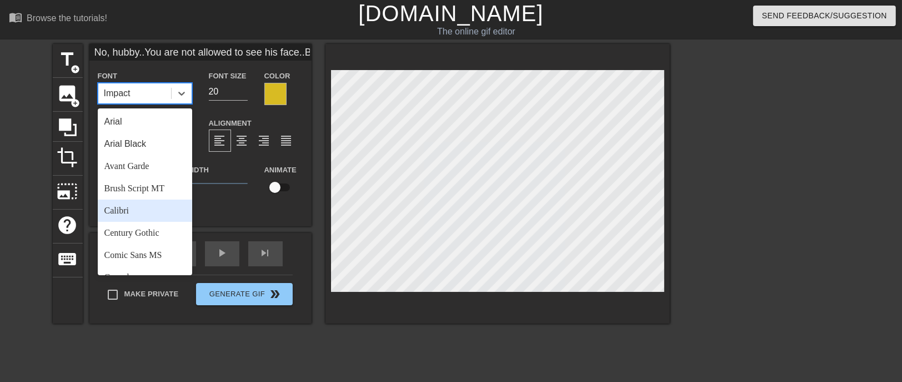
click at [137, 193] on div "Calibri" at bounding box center [145, 210] width 94 height 22
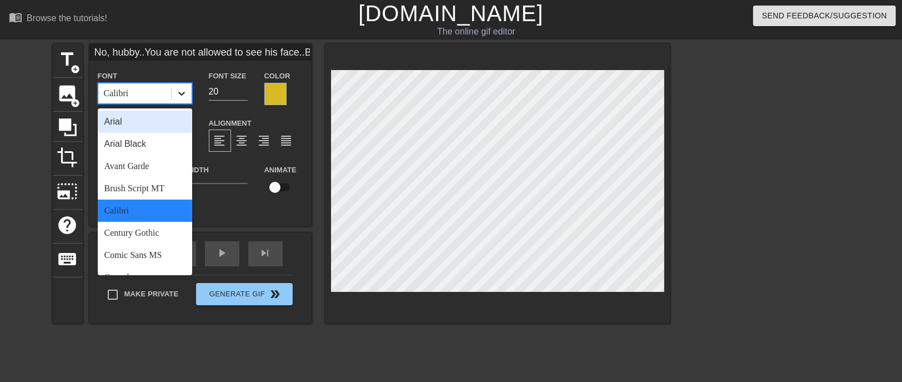
click at [184, 93] on icon at bounding box center [181, 94] width 7 height 4
click at [134, 118] on div "Arial" at bounding box center [145, 122] width 94 height 22
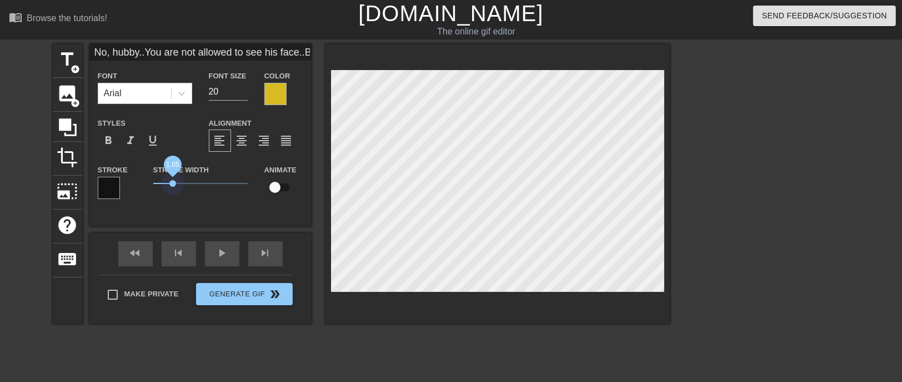
click at [173, 187] on span "1.05" at bounding box center [200, 183] width 94 height 13
click at [178, 94] on icon at bounding box center [181, 93] width 11 height 11
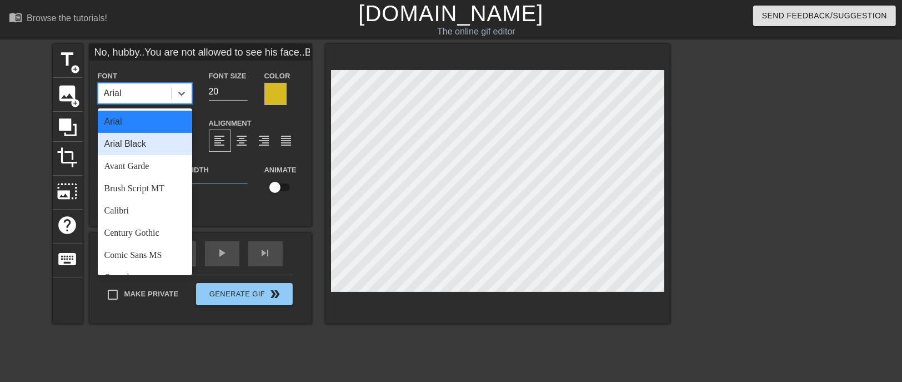
click at [144, 144] on div "Arial Black" at bounding box center [145, 144] width 94 height 22
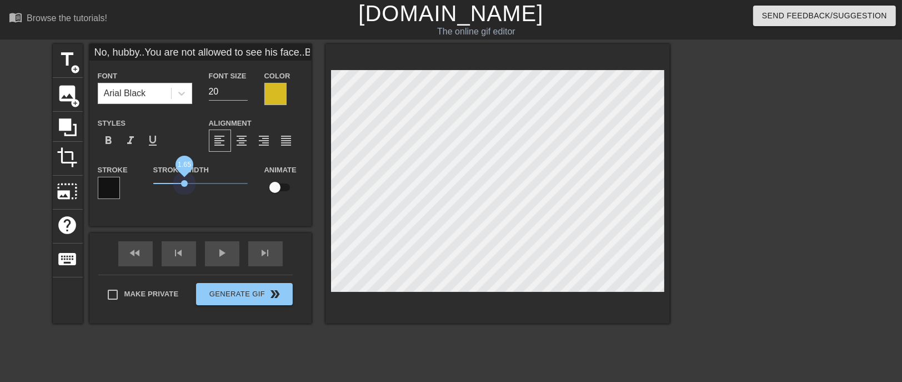
drag, startPoint x: 173, startPoint y: 183, endPoint x: 184, endPoint y: 187, distance: 12.3
click at [184, 187] on span "1.65" at bounding box center [200, 183] width 94 height 13
click at [419, 193] on div "title add_circle image add_circle crop photo_size_select_large help keyboard No…" at bounding box center [361, 210] width 617 height 333
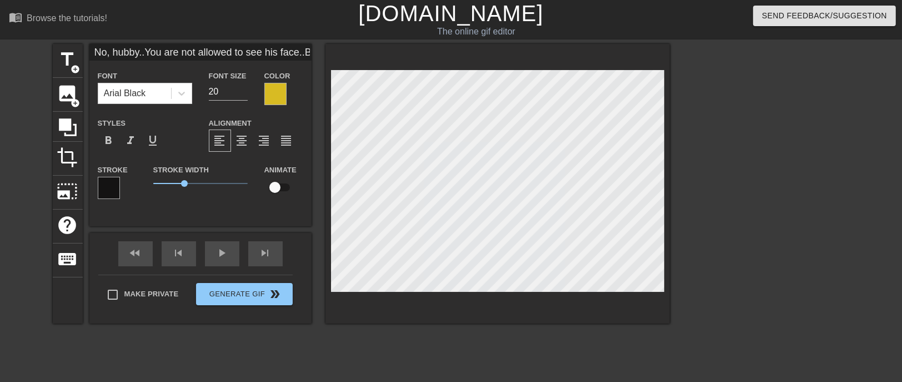
click at [402, 193] on div "title add_circle image add_circle crop photo_size_select_large help keyboard No…" at bounding box center [361, 210] width 617 height 333
